Goal: Task Accomplishment & Management: Manage account settings

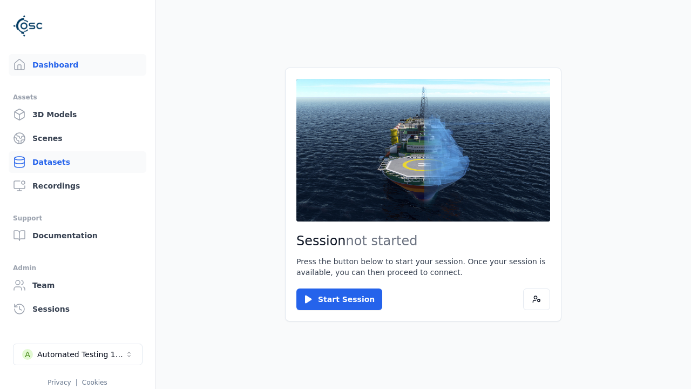
click at [43, 166] on link "Datasets" at bounding box center [78, 162] width 138 height 22
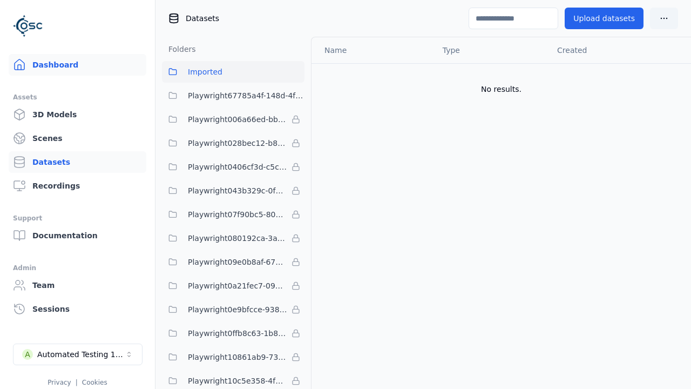
click at [82, 65] on link "Dashboard" at bounding box center [78, 65] width 138 height 22
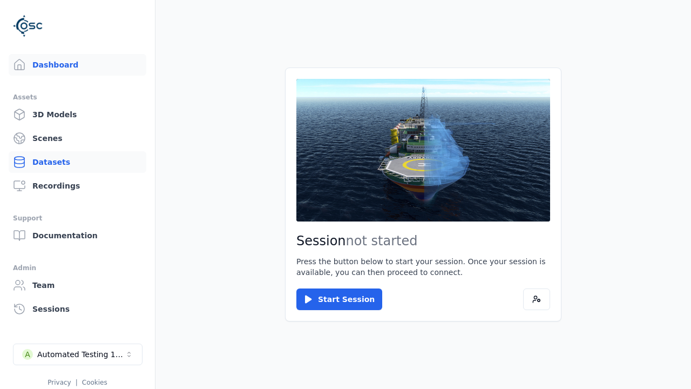
click at [77, 162] on link "Datasets" at bounding box center [78, 162] width 138 height 22
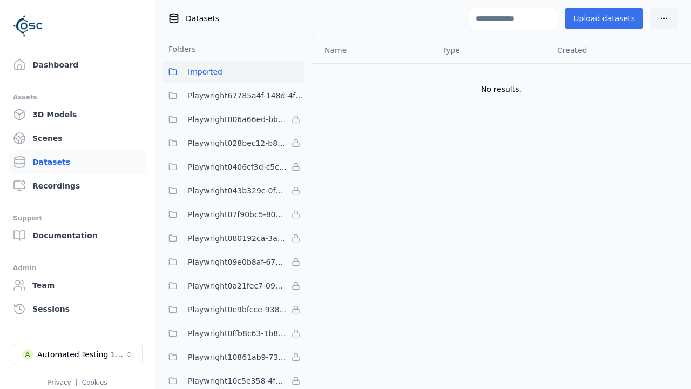
click at [608, 18] on button "Upload datasets" at bounding box center [604, 19] width 79 height 22
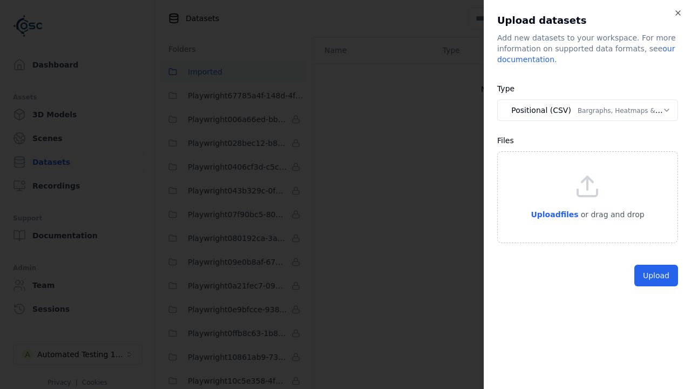
click at [587, 110] on body "Support Dashboard Assets 3D Models Scenes Datasets Recordings Support Documenta…" at bounding box center [345, 194] width 691 height 389
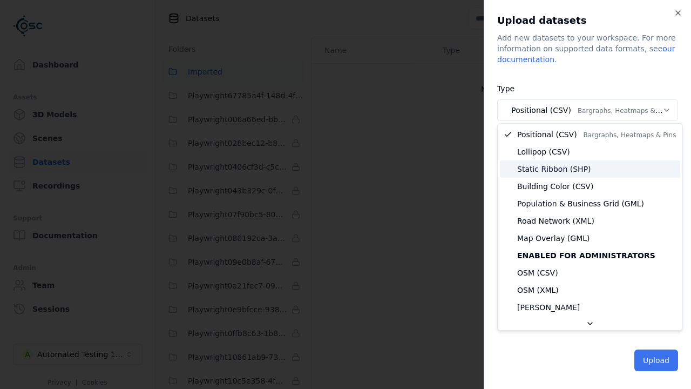
select select "*****"
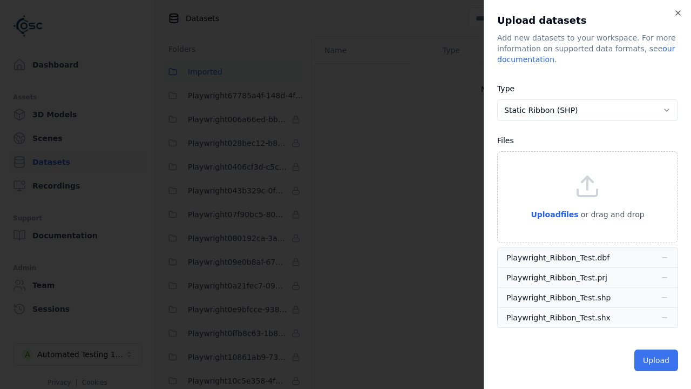
click at [657, 359] on button "Upload" at bounding box center [656, 360] width 44 height 22
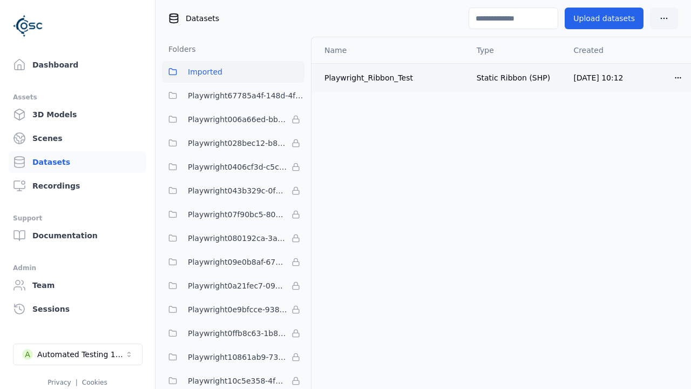
click at [677, 78] on html "Support Dashboard Assets 3D Models Scenes Datasets Recordings Support Documenta…" at bounding box center [345, 194] width 691 height 389
click at [657, 123] on div "Delete" at bounding box center [655, 118] width 64 height 17
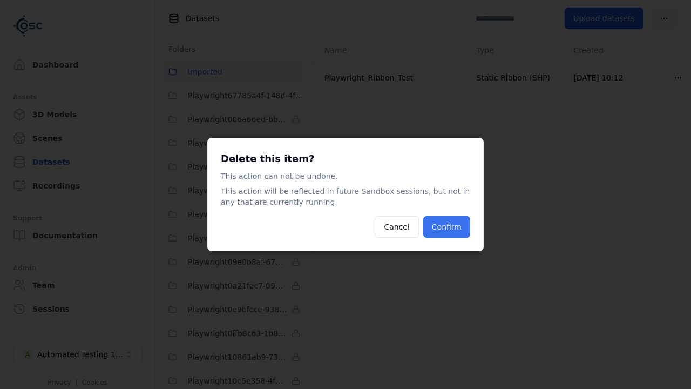
click at [452, 228] on button "Confirm" at bounding box center [446, 227] width 47 height 22
